Goal: Information Seeking & Learning: Compare options

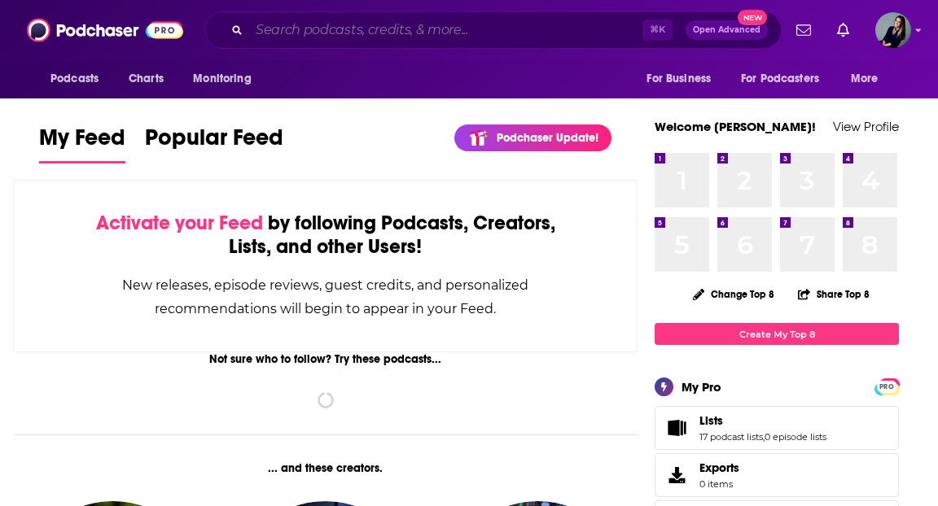
click at [365, 37] on input "Search podcasts, credits, & more..." at bounding box center [445, 30] width 393 height 26
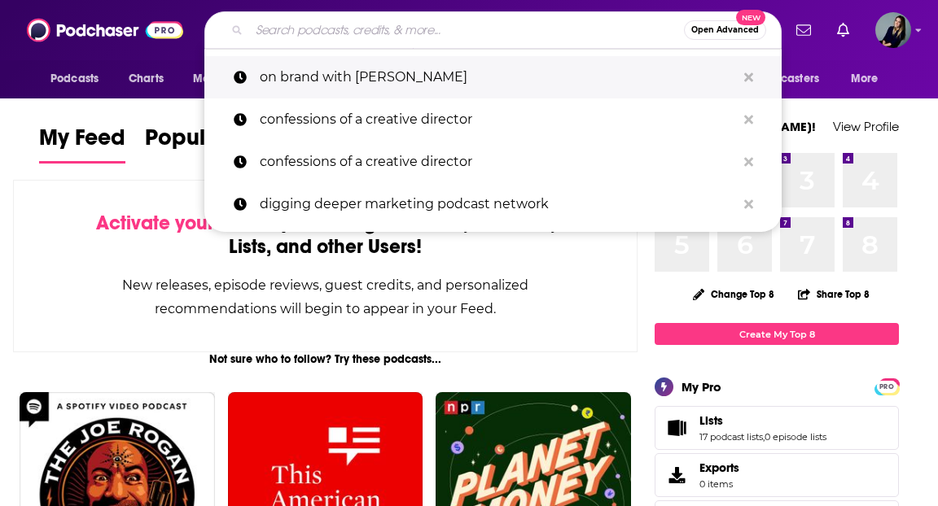
click at [363, 71] on p "on brand with [PERSON_NAME]" at bounding box center [498, 77] width 476 height 42
type input "on brand with [PERSON_NAME]"
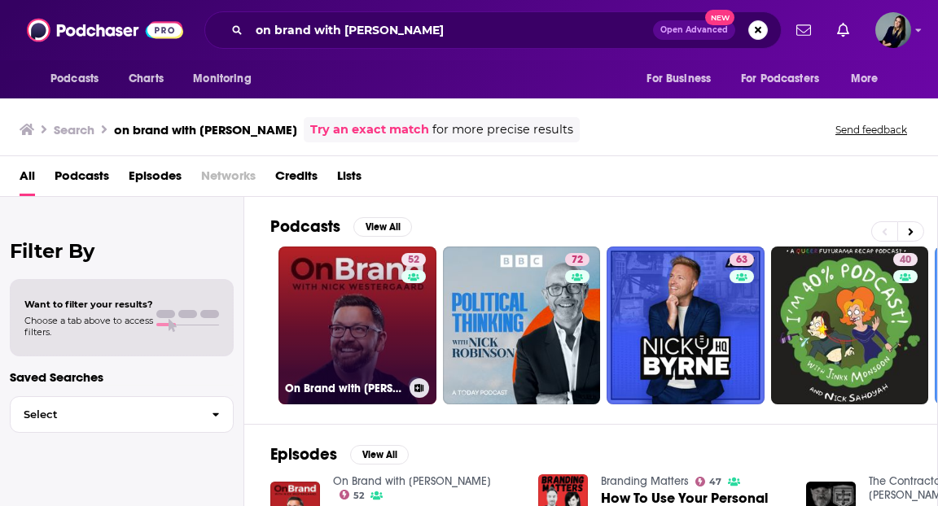
click at [350, 278] on link "52 On Brand with [PERSON_NAME]" at bounding box center [357, 326] width 158 height 158
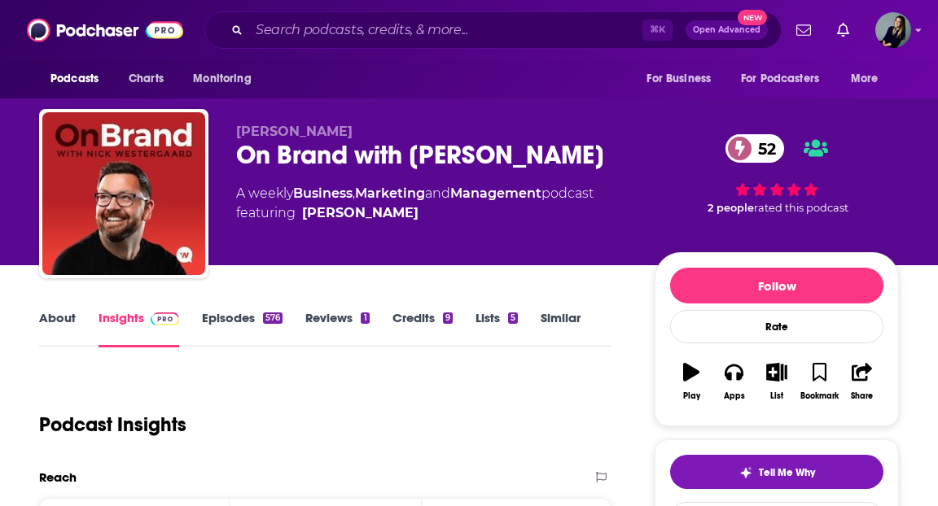
click at [572, 324] on link "Similar" at bounding box center [561, 328] width 40 height 37
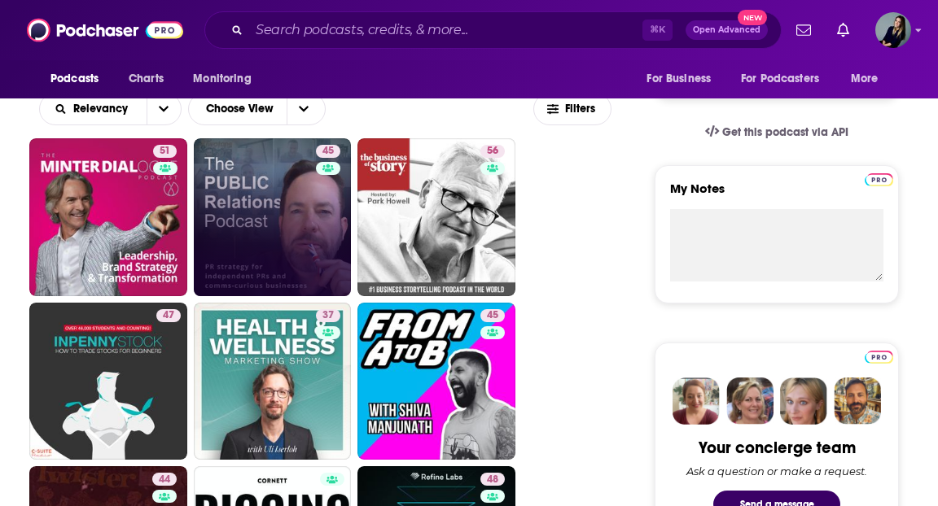
scroll to position [526, 0]
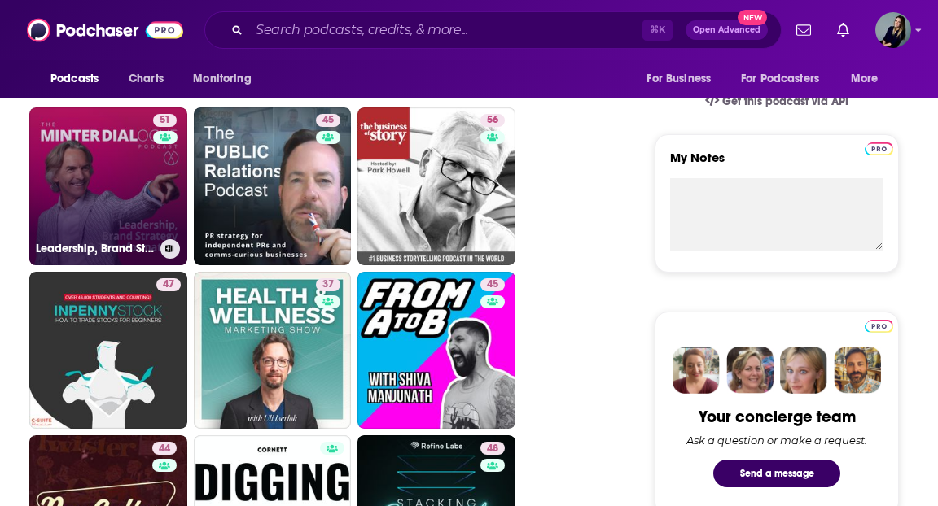
click at [162, 206] on div "51" at bounding box center [167, 176] width 28 height 125
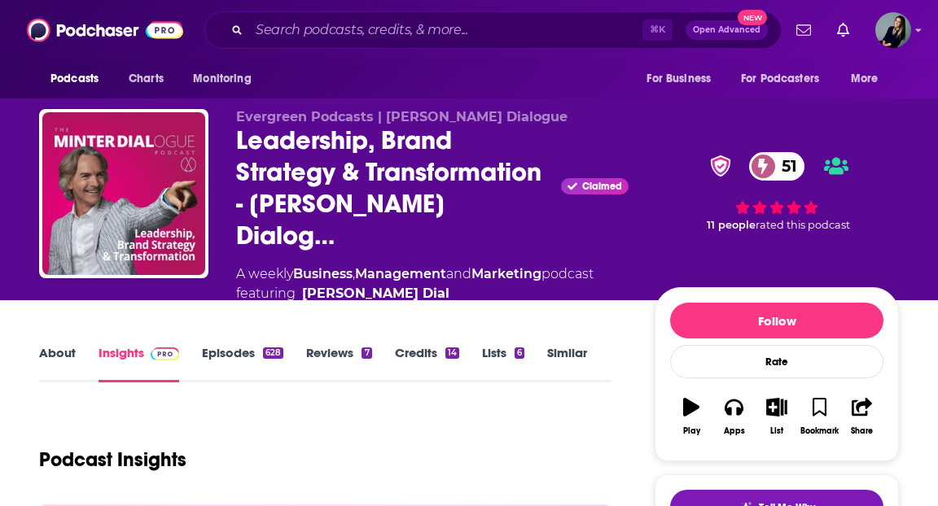
click at [576, 345] on link "Similar" at bounding box center [567, 363] width 40 height 37
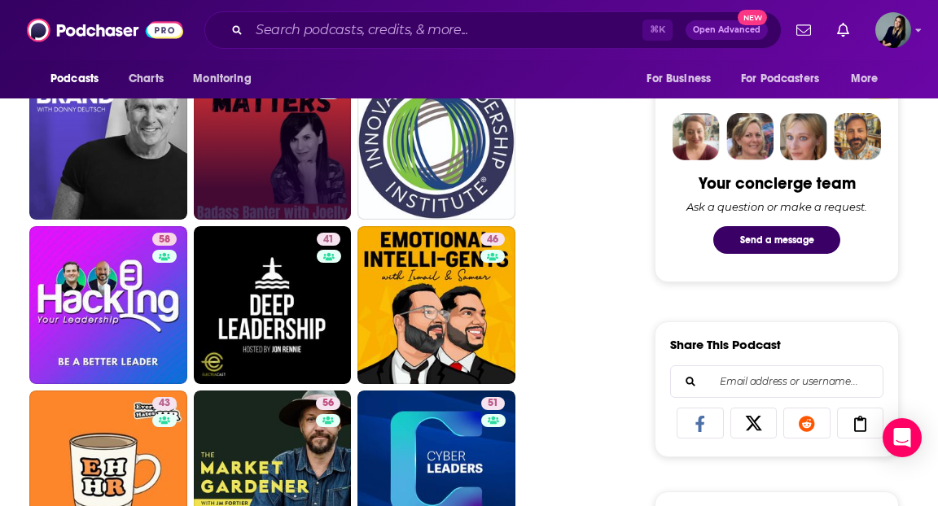
scroll to position [814, 0]
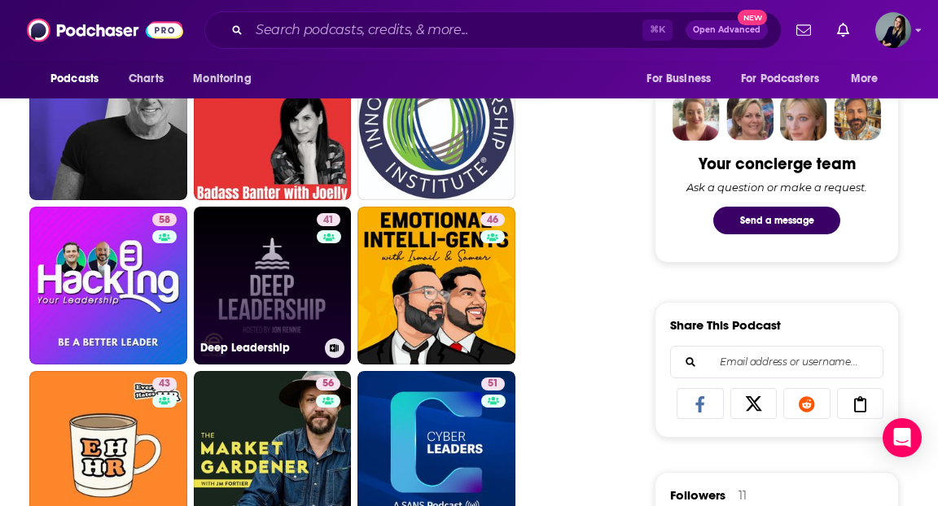
click at [288, 263] on link "41 Deep Leadership" at bounding box center [273, 286] width 158 height 158
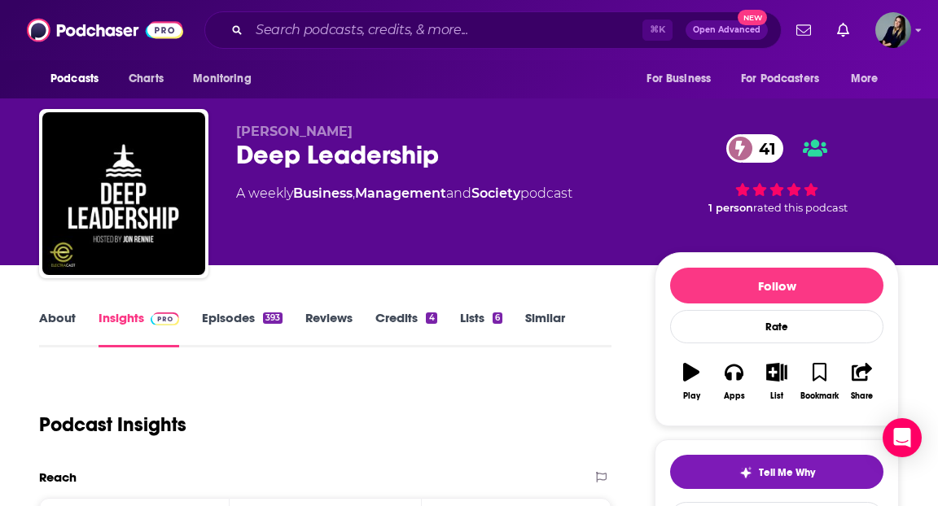
click at [536, 331] on link "Similar" at bounding box center [545, 328] width 40 height 37
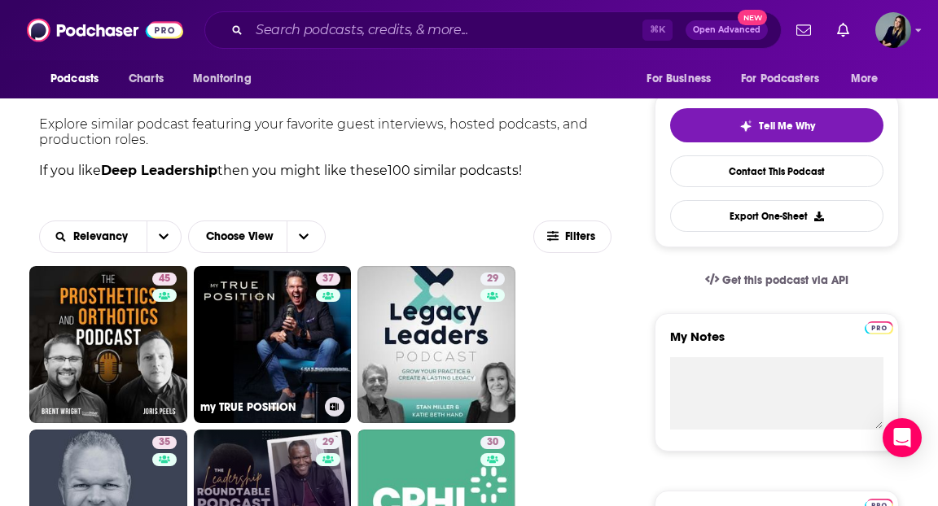
scroll to position [64, 0]
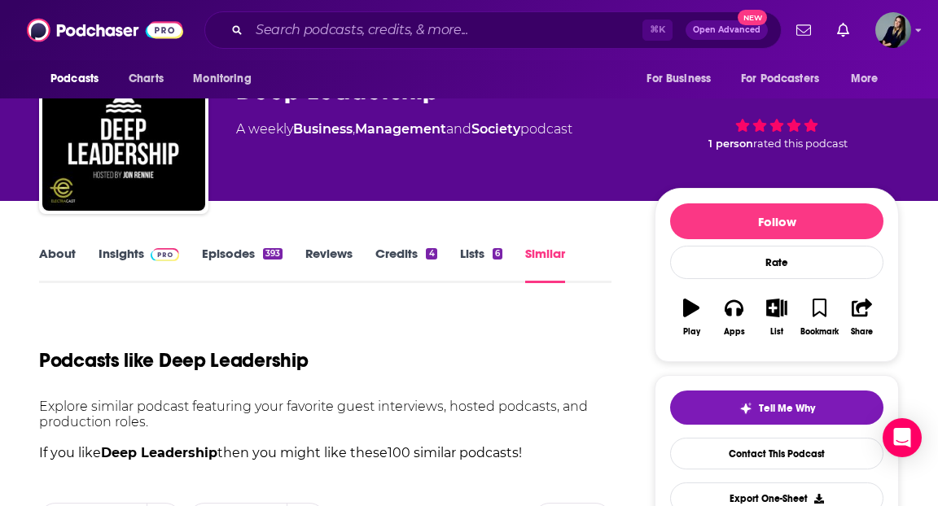
click at [64, 251] on link "About" at bounding box center [57, 264] width 37 height 37
